Goal: Information Seeking & Learning: Learn about a topic

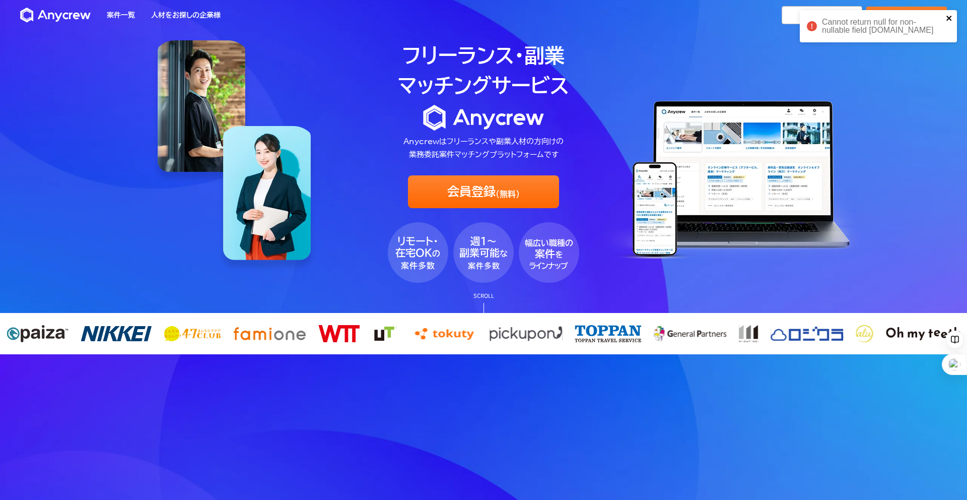
click at [950, 15] on icon "close" at bounding box center [949, 18] width 7 height 8
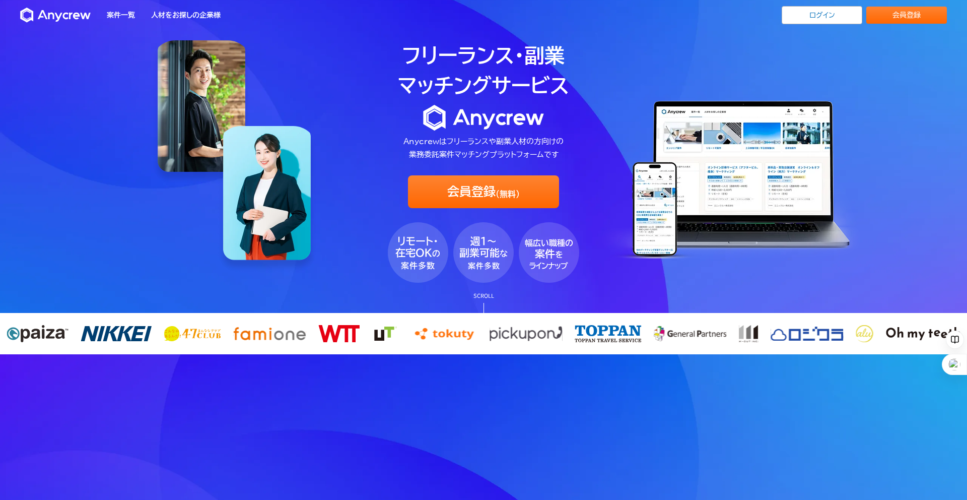
click at [851, 12] on div "Cannot return null for non-nullable field CurrentUser.email" at bounding box center [878, 10] width 161 height 4
click at [837, 15] on link "ログイン" at bounding box center [822, 15] width 81 height 18
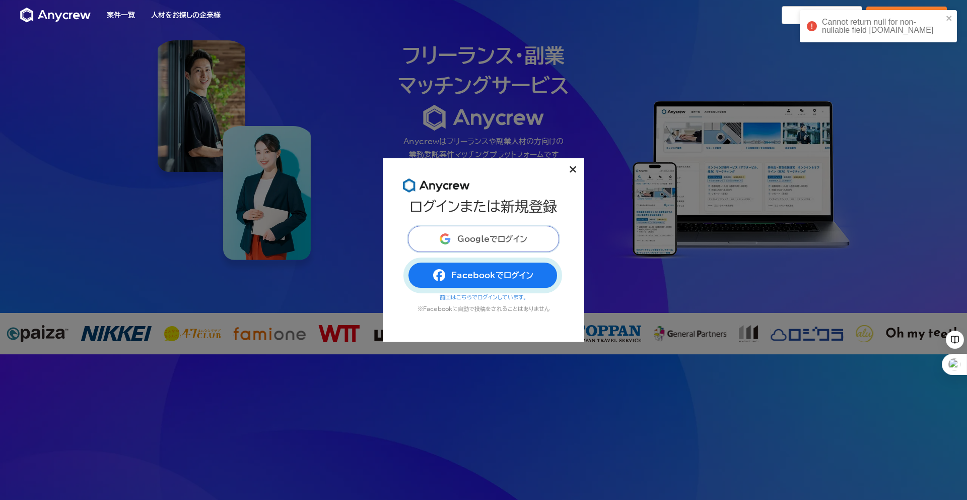
click at [499, 236] on span "Googleでログイン" at bounding box center [492, 239] width 70 height 8
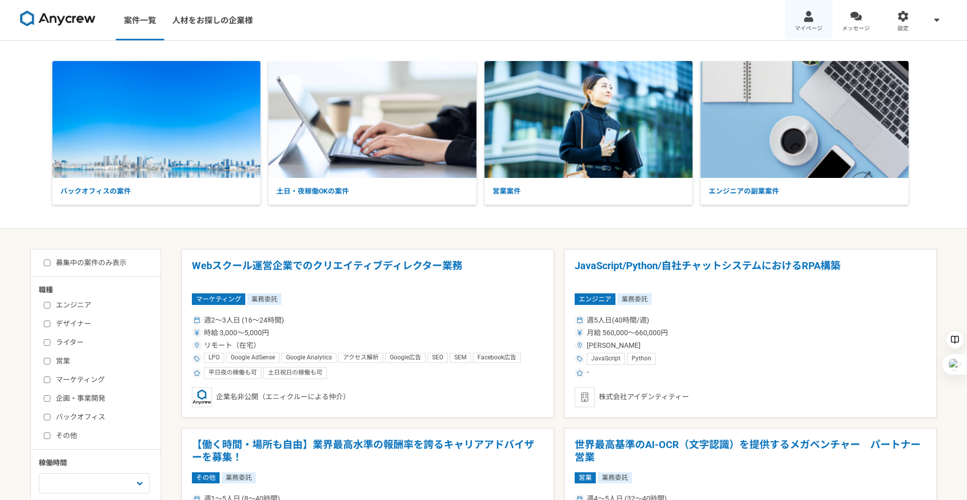
click at [806, 17] on div at bounding box center [809, 17] width 12 height 12
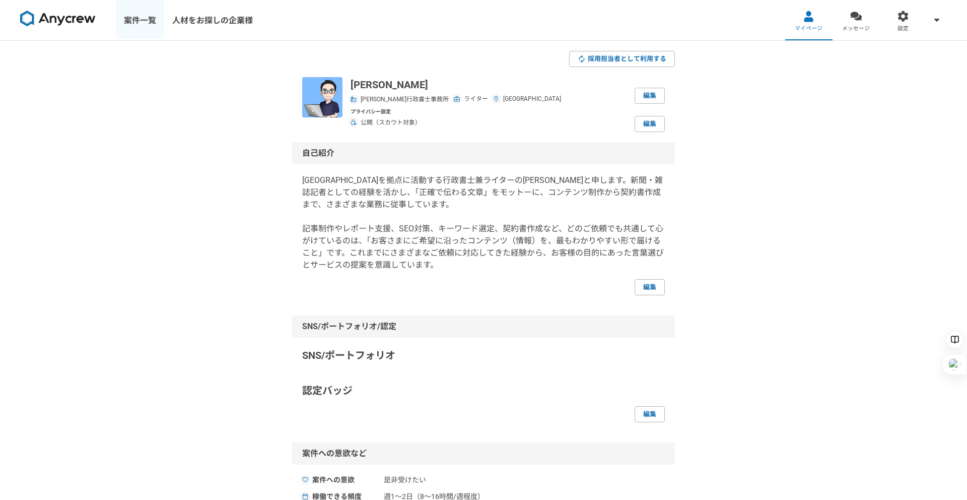
click at [139, 25] on link "案件一覧" at bounding box center [140, 20] width 48 height 40
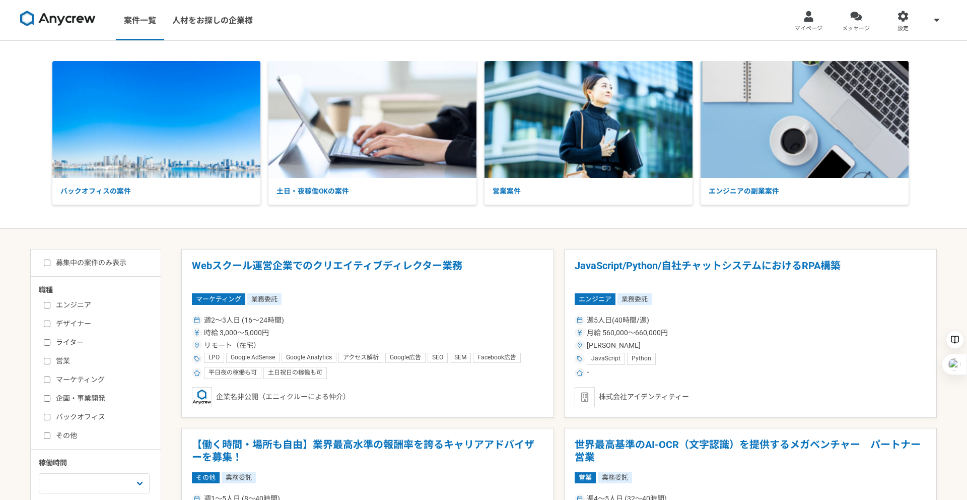
click at [63, 341] on label "ライター" at bounding box center [102, 342] width 116 height 11
click at [50, 341] on input "ライター" at bounding box center [47, 342] width 7 height 7
checkbox input "true"
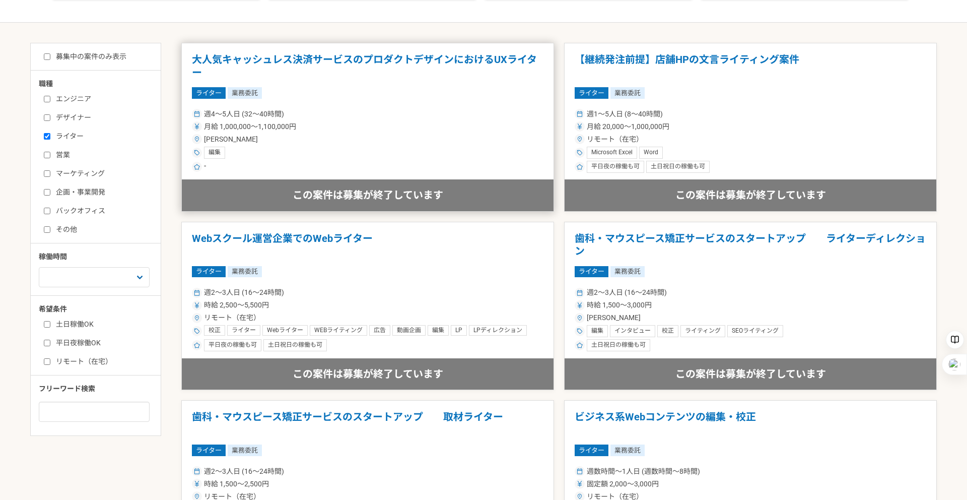
scroll to position [206, 0]
click at [82, 56] on label "募集中の案件のみ表示" at bounding box center [85, 56] width 83 height 11
click at [50, 56] on input "募集中の案件のみ表示" at bounding box center [47, 56] width 7 height 7
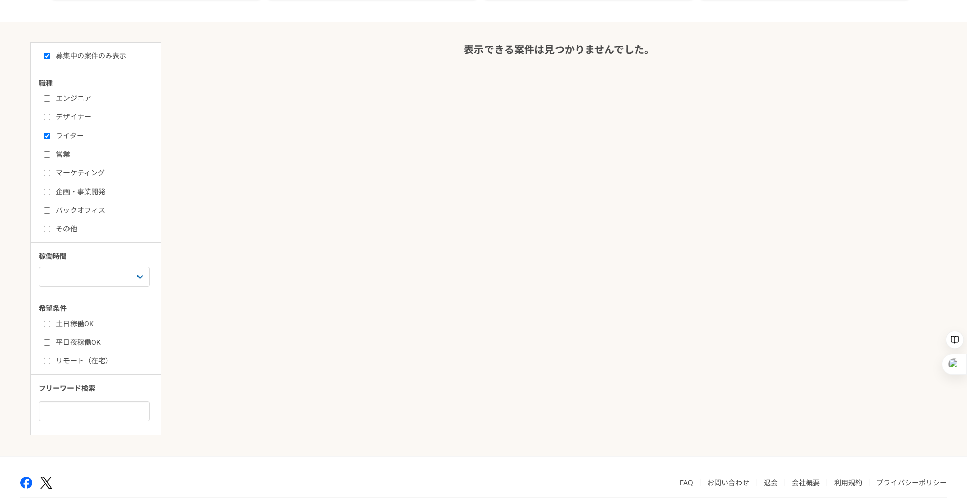
click at [80, 57] on label "募集中の案件のみ表示" at bounding box center [85, 56] width 83 height 11
click at [50, 57] on input "募集中の案件のみ表示" at bounding box center [47, 56] width 7 height 7
checkbox input "false"
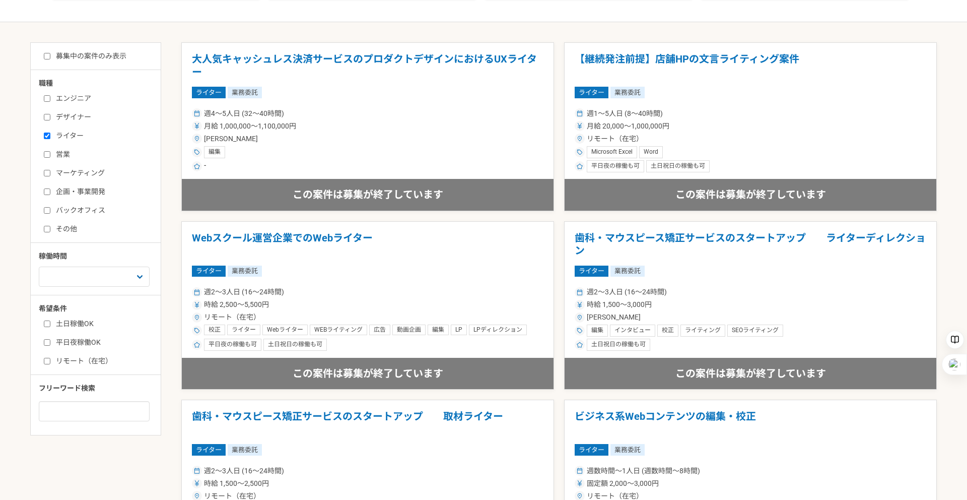
click at [57, 138] on label "ライター" at bounding box center [102, 135] width 116 height 11
click at [50, 138] on input "ライター" at bounding box center [47, 135] width 7 height 7
checkbox input "false"
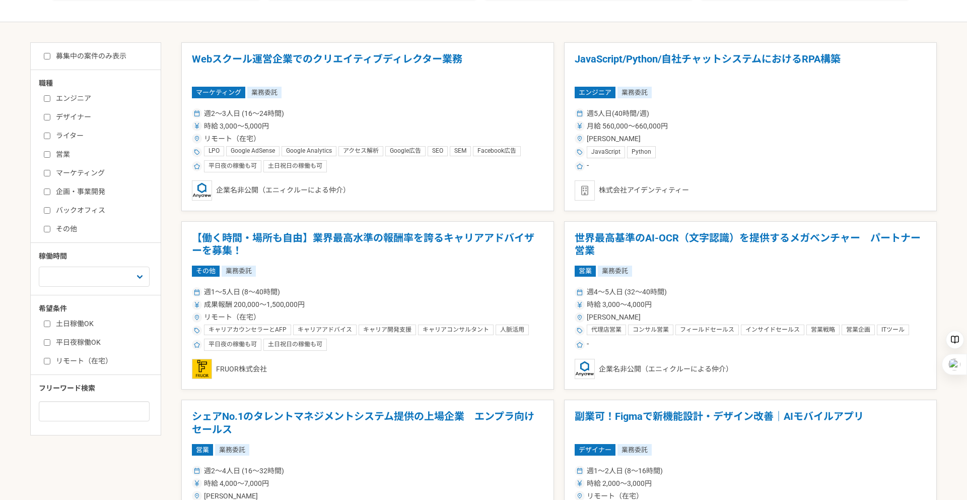
click at [89, 400] on div "フリーワード検索" at bounding box center [100, 402] width 122 height 38
click at [91, 413] on input at bounding box center [94, 411] width 111 height 20
type input "行政書士"
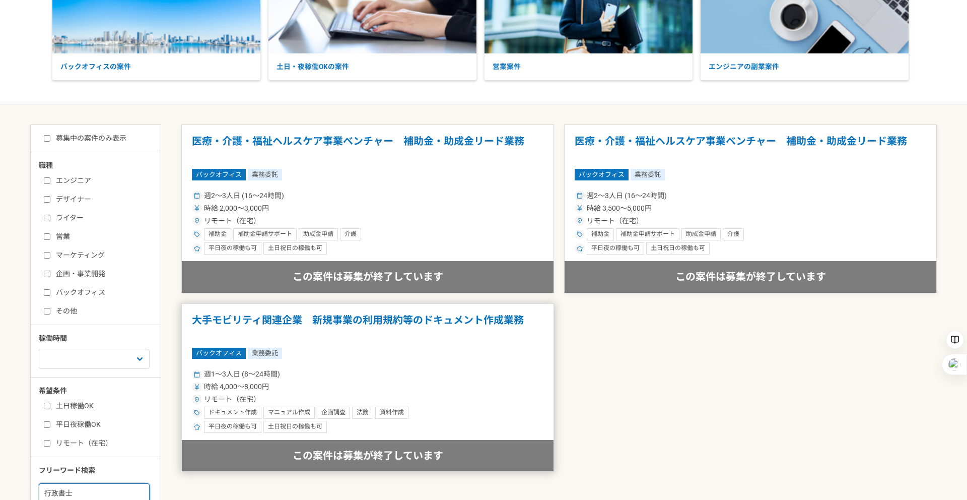
scroll to position [114, 0]
